Goal: Information Seeking & Learning: Find specific page/section

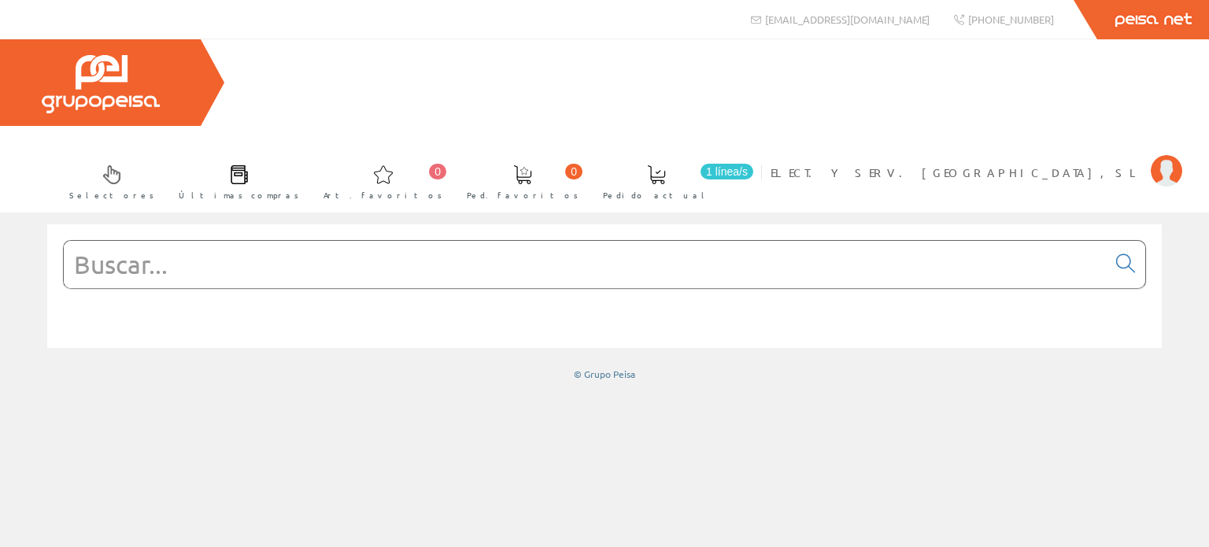
click at [258, 241] on input "text" at bounding box center [585, 264] width 1043 height 47
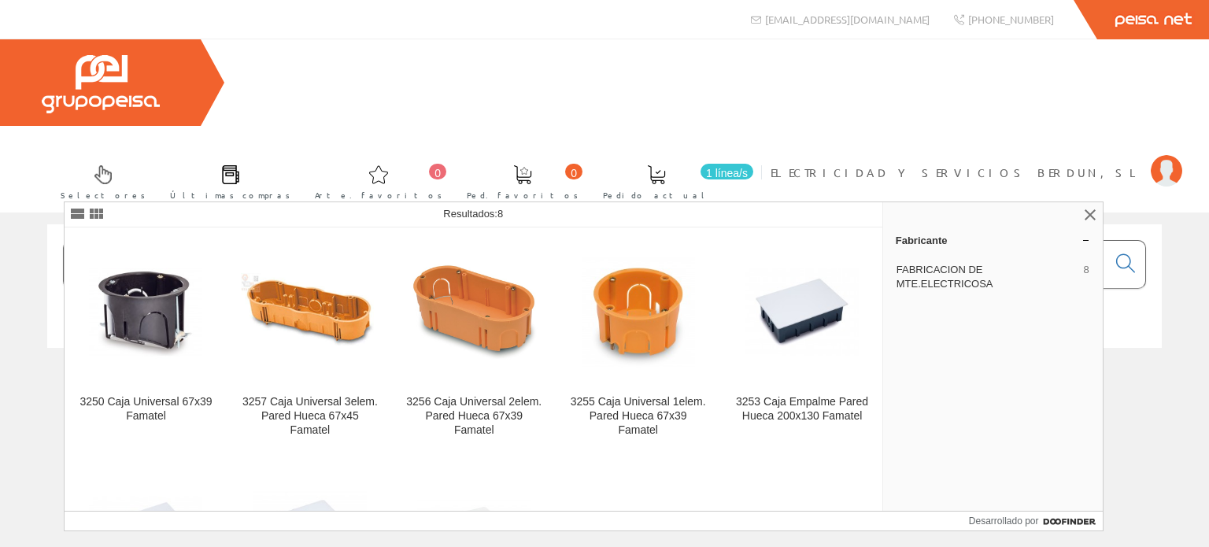
type input "famatel 32"
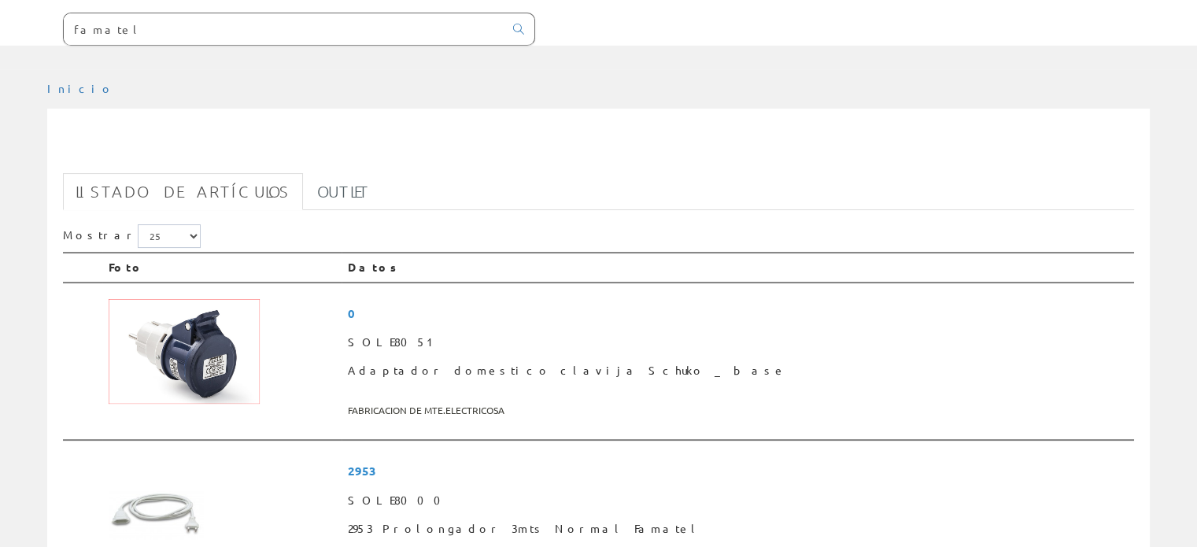
scroll to position [79, 0]
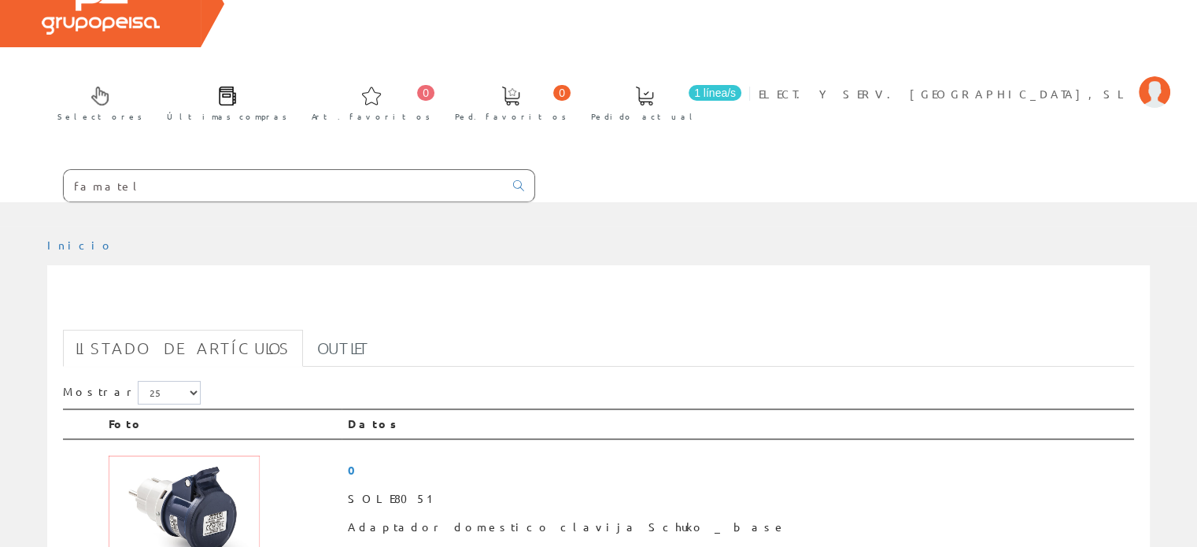
click at [205, 170] on input "famatel" at bounding box center [284, 185] width 440 height 31
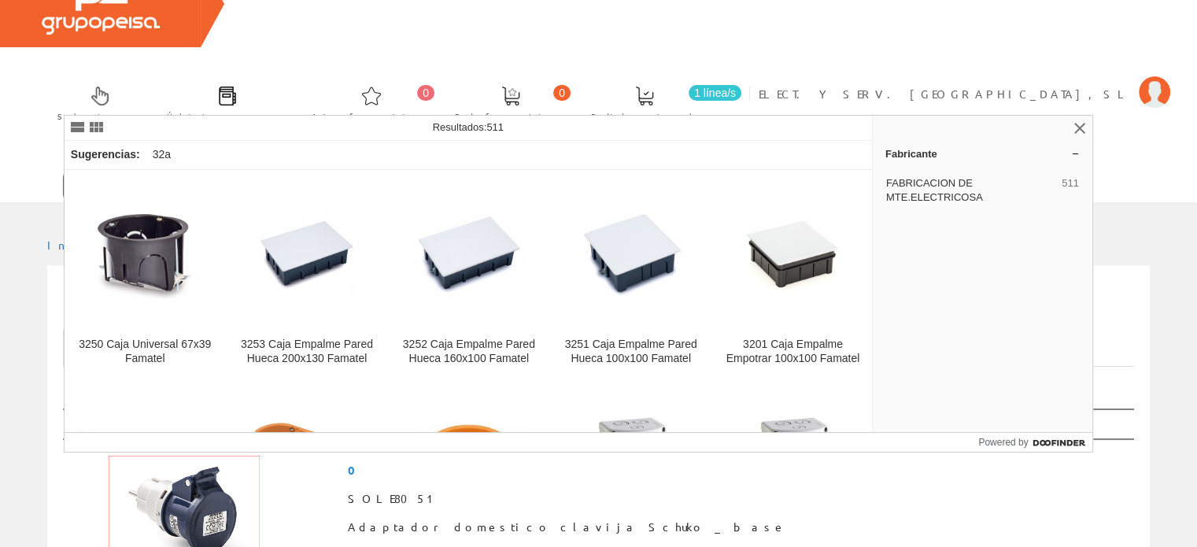
type input "famatel 32a"
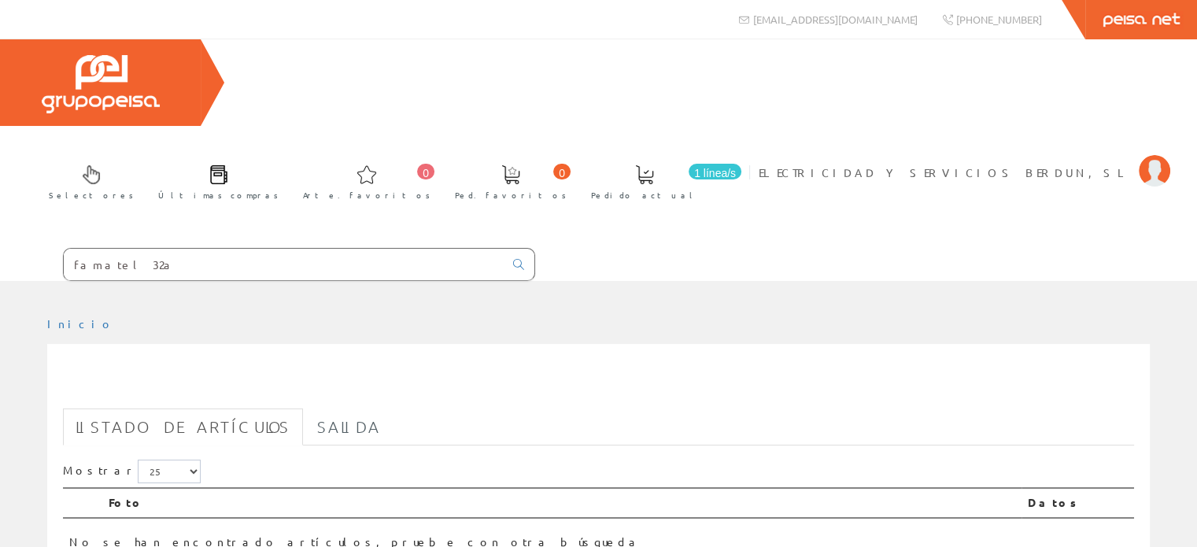
click at [164, 249] on input "famatel 32a" at bounding box center [284, 264] width 440 height 31
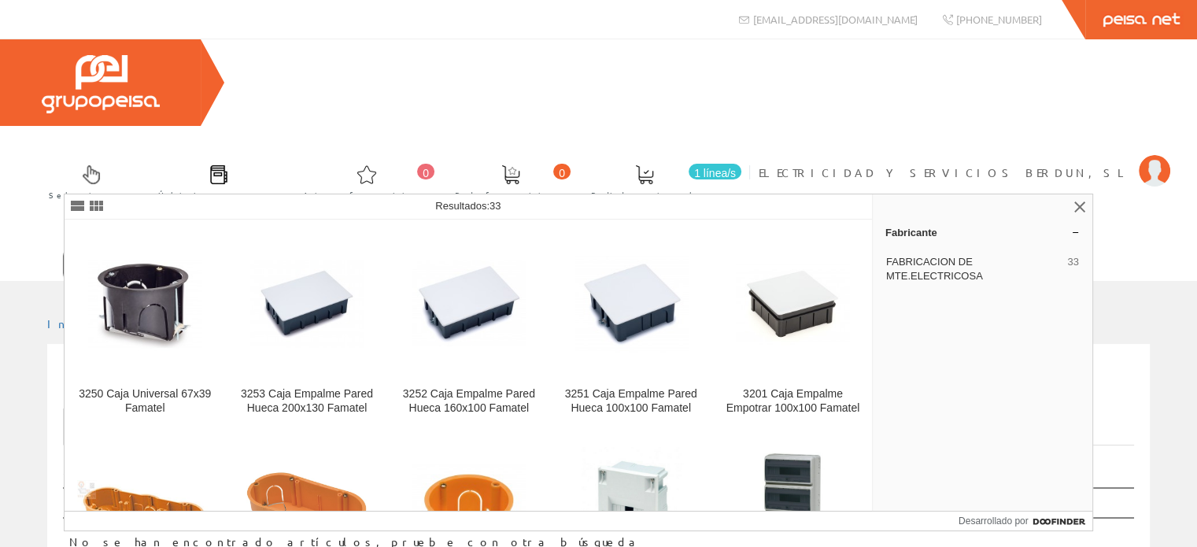
type input "famatel 32"
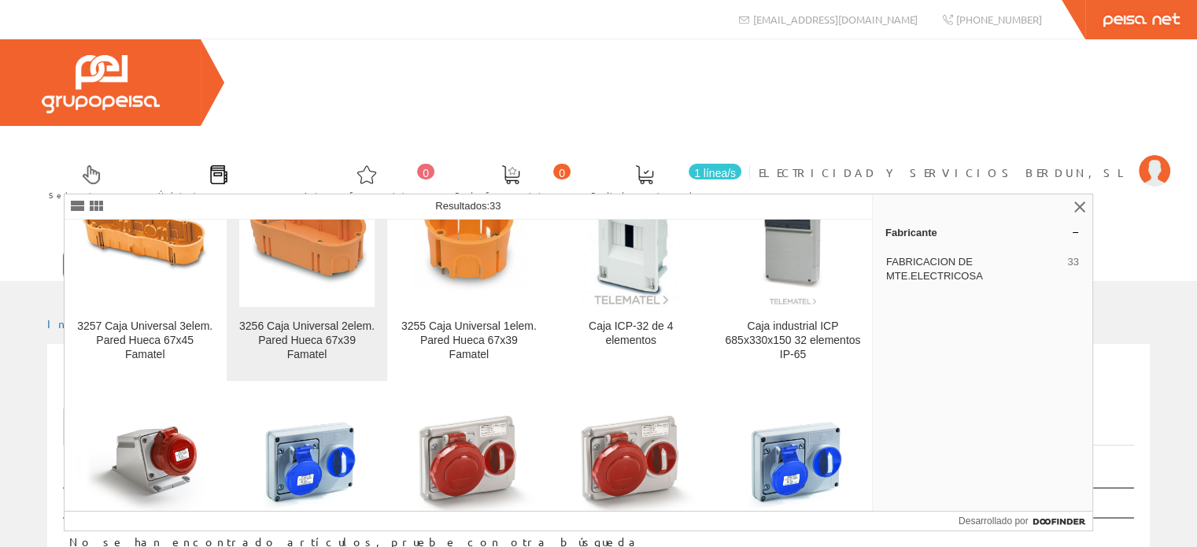
scroll to position [315, 0]
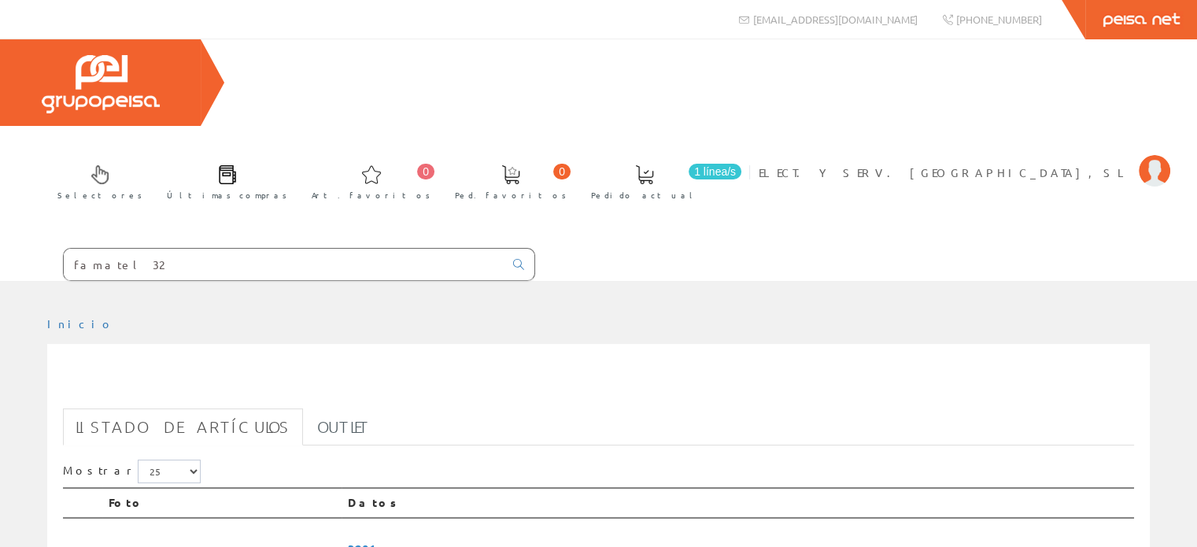
click at [184, 249] on input "famatel 32" at bounding box center [284, 264] width 440 height 31
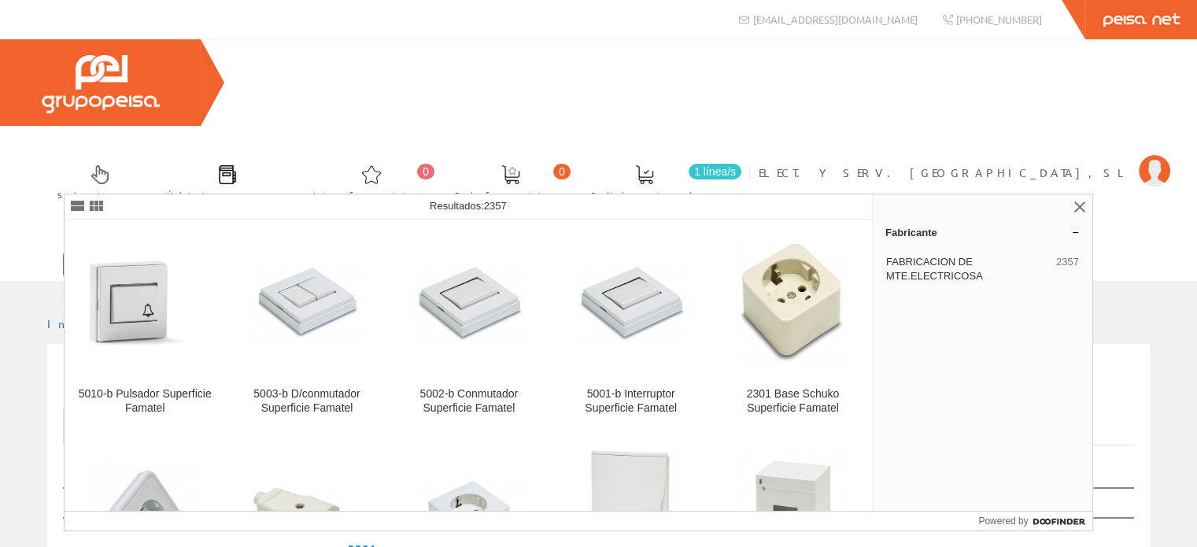
type input "famatel"
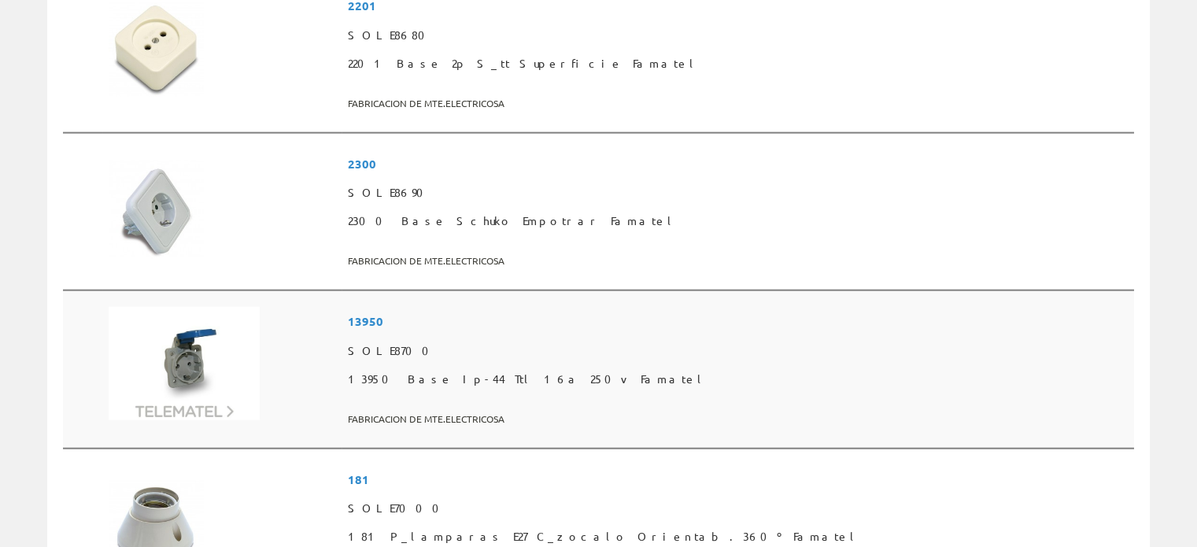
scroll to position [4222, 0]
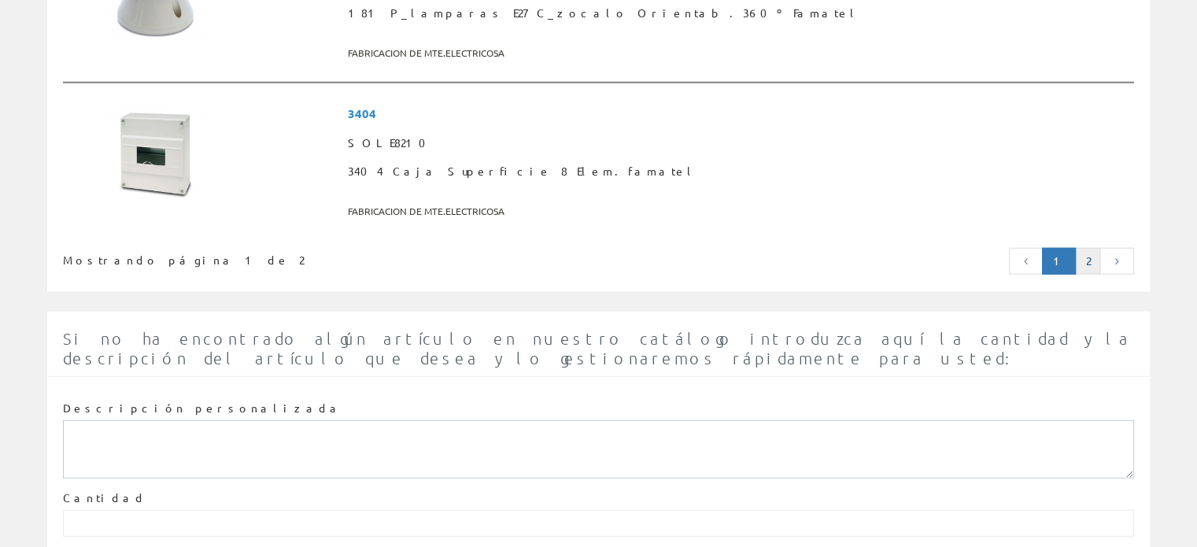
click at [1090, 248] on link "2" at bounding box center [1087, 261] width 25 height 27
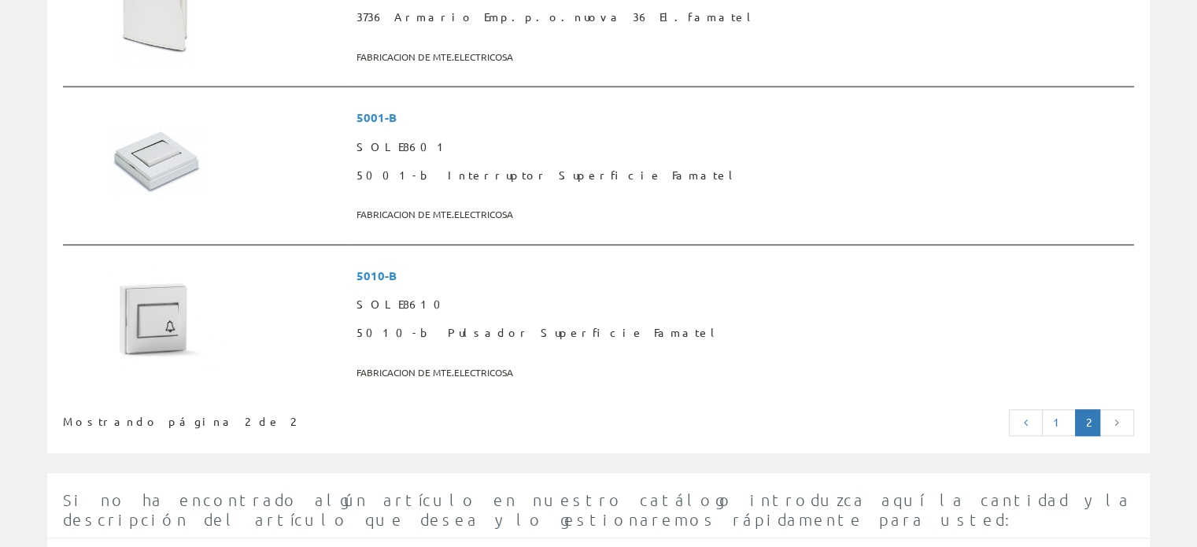
scroll to position [1102, 0]
